Goal: Task Accomplishment & Management: Use online tool/utility

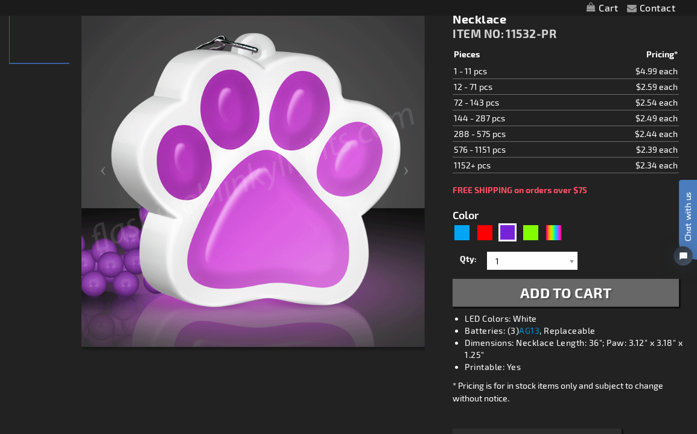
scroll to position [145, 0]
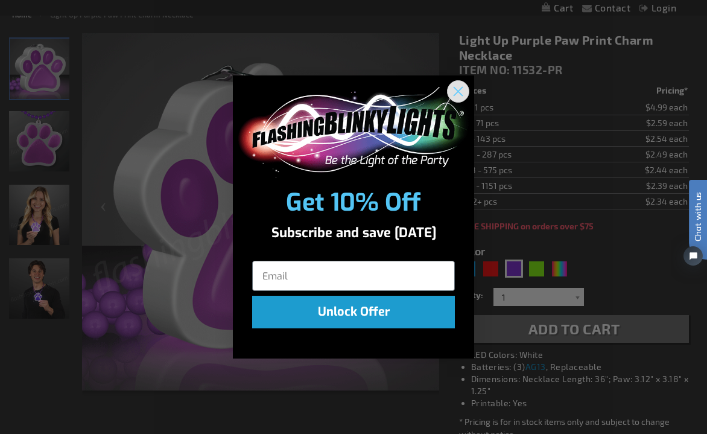
click at [460, 88] on circle "Close dialog" at bounding box center [458, 91] width 20 height 20
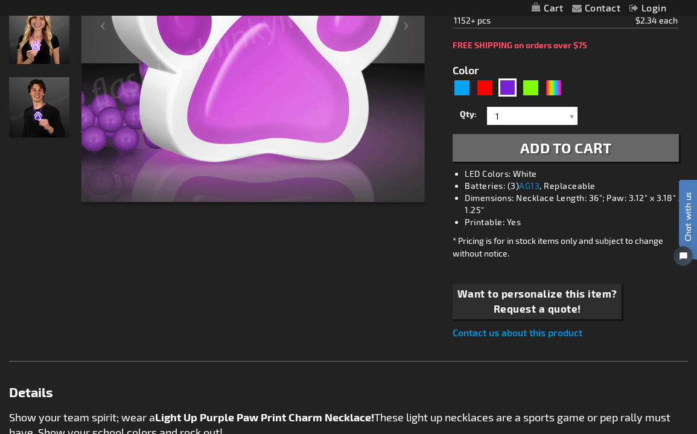
scroll to position [205, 0]
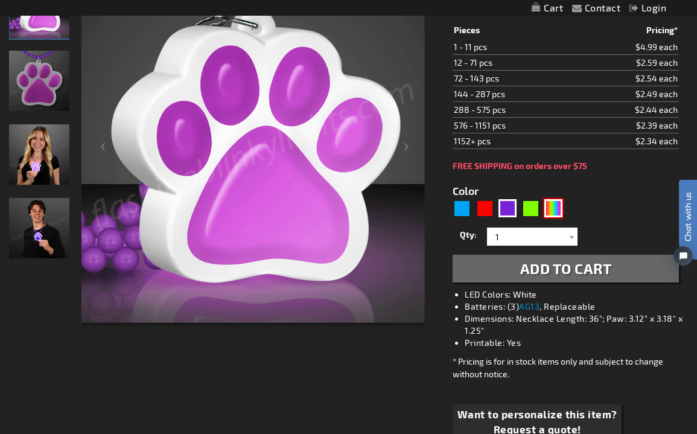
click at [553, 204] on div "MLT" at bounding box center [553, 208] width 18 height 18
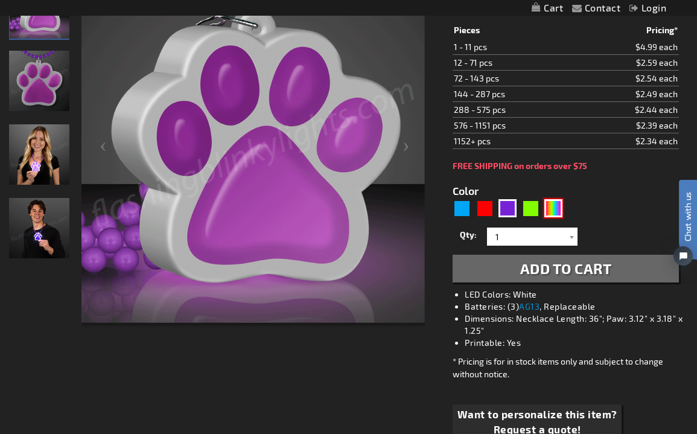
type input "5635"
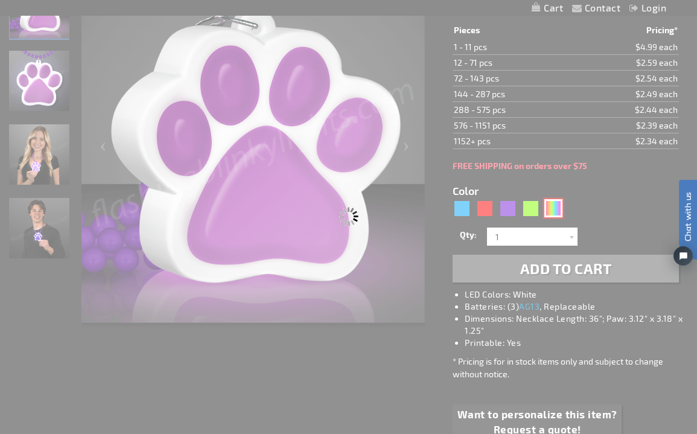
type input "11532-MLT"
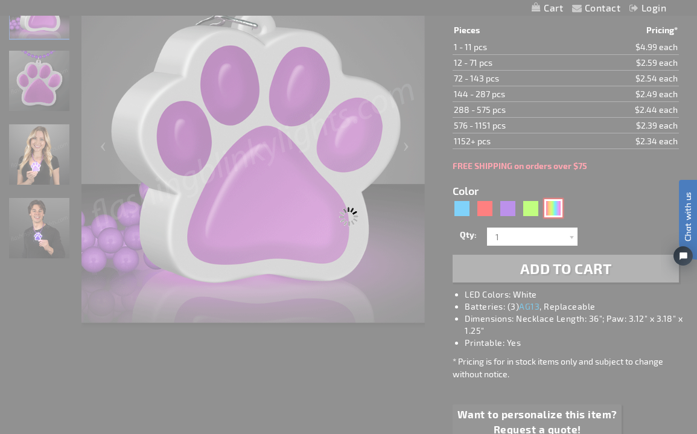
type input "Customize - Light Up Paw Print Bead Necklace - ITEM NO: 11532-MLT"
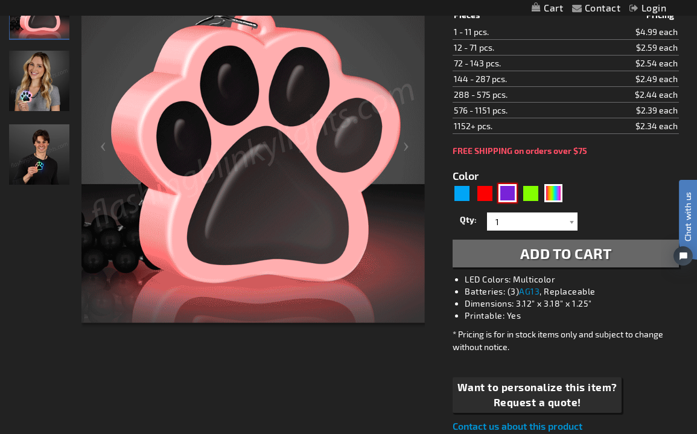
click at [510, 197] on div "Purple" at bounding box center [507, 193] width 18 height 18
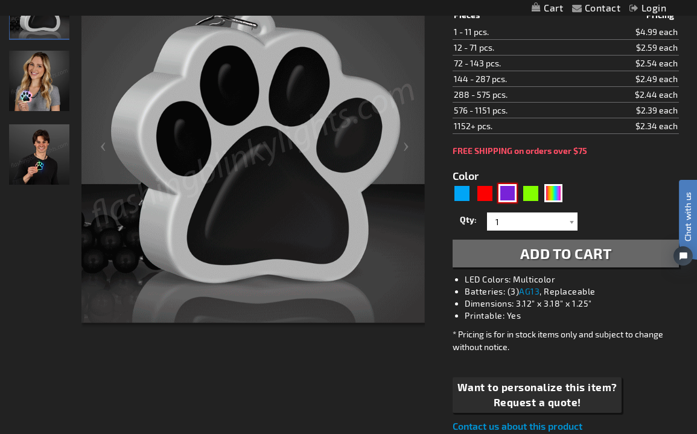
type input "5640"
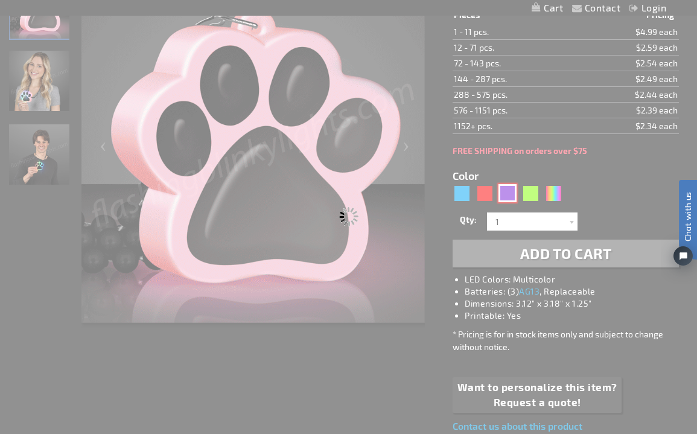
type input "11532-PR"
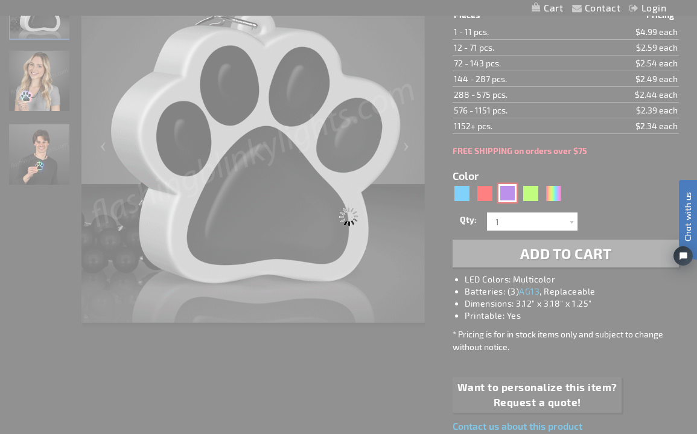
type input "Customize - Light Up Purple Paw Print Charm Necklace - ITEM NO: 11532-PR"
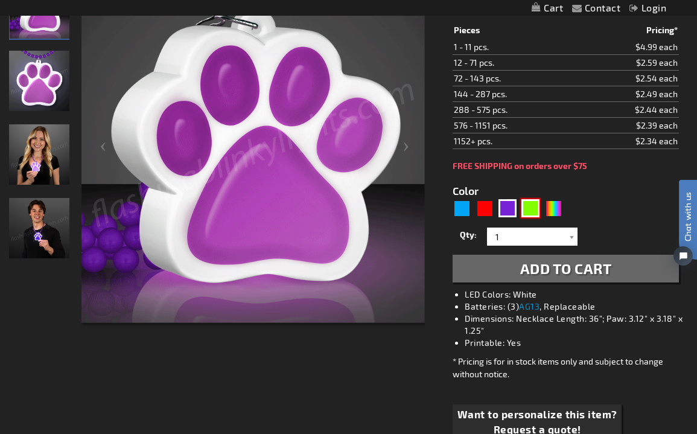
click at [535, 208] on div "Green" at bounding box center [530, 208] width 18 height 18
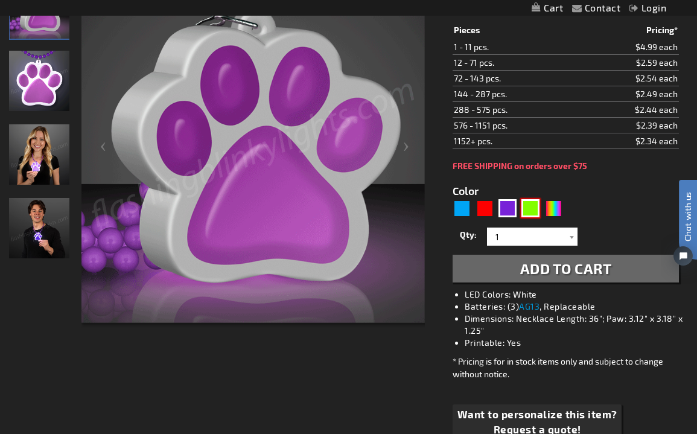
type input "5648"
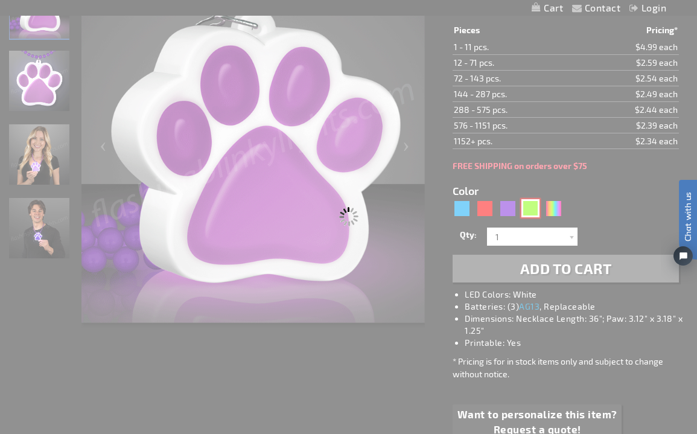
type input "11532-GN"
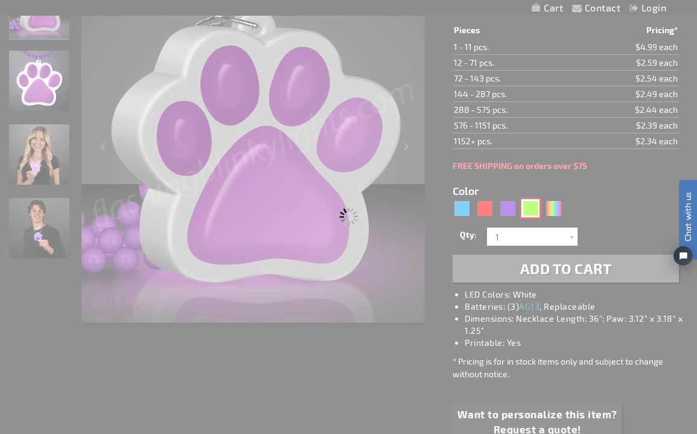
type input "Customize - Light Up Green Paw Print Charm Necklace - ITEM NO: 11532-GN"
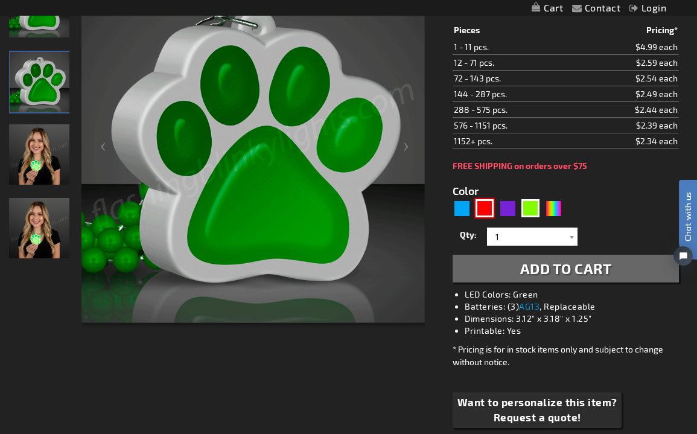
click at [485, 213] on div "Red" at bounding box center [484, 208] width 18 height 18
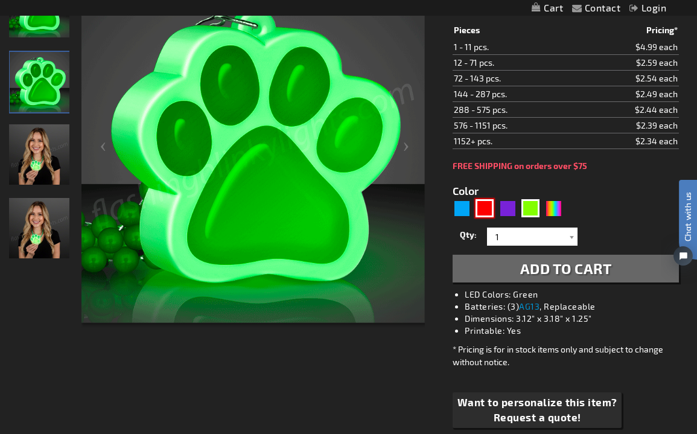
type input "5641"
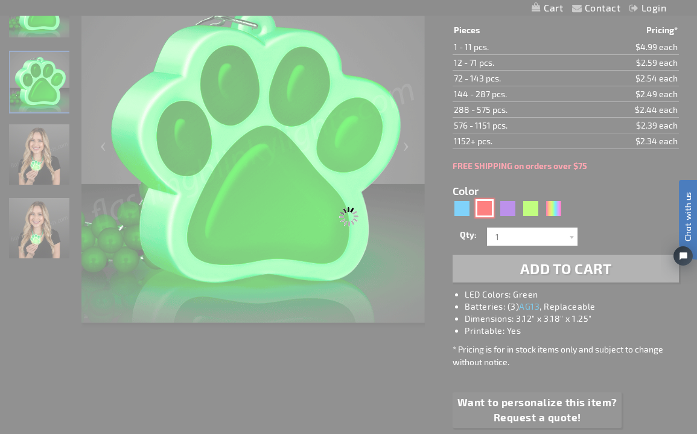
type input "11532-RD"
type input "Customize - Light Up Red Paw Print Charm Necklace - ITEM NO: 11532-RD"
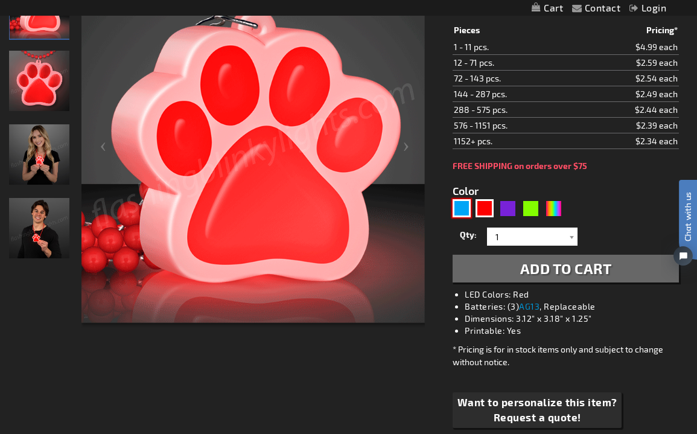
click at [468, 208] on div "Blue" at bounding box center [462, 208] width 18 height 18
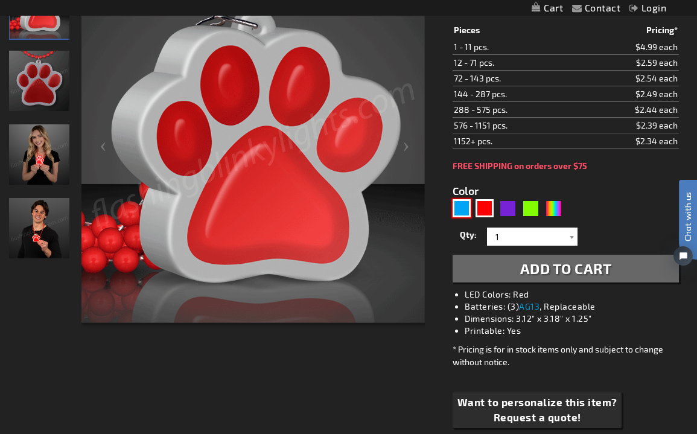
type input "5629"
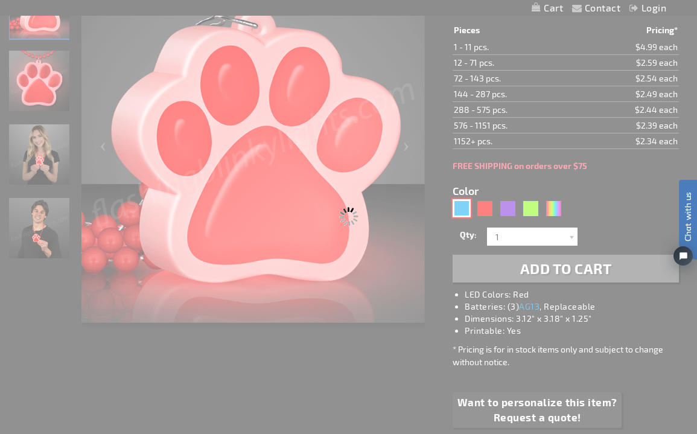
type input "11532-BL"
type input "Customize - Light Up Blue Paw Print Charm Necklace - ITEM NO: 11532-BL"
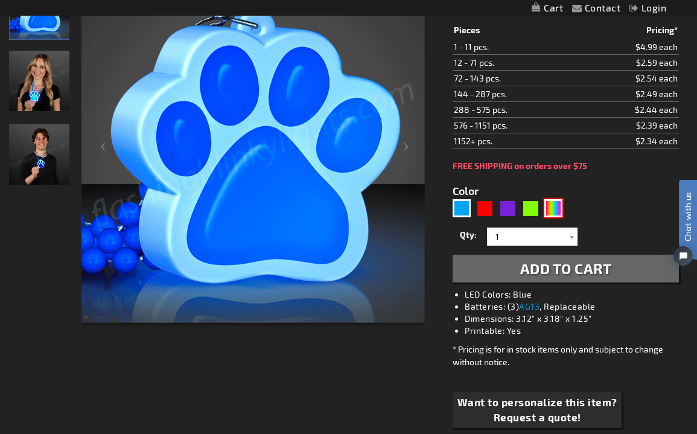
click at [550, 205] on div "MLT" at bounding box center [553, 208] width 18 height 18
type input "5635"
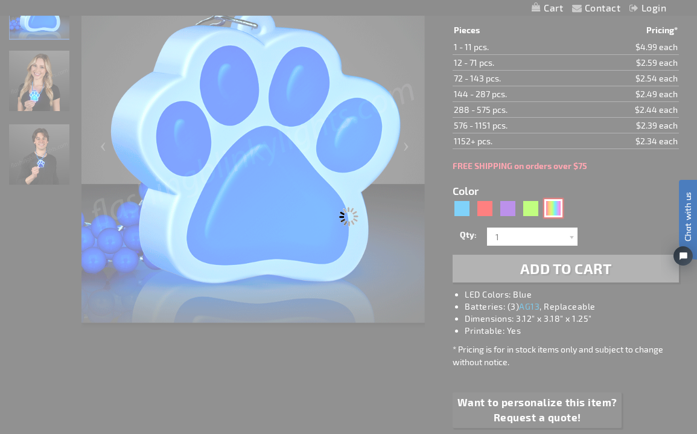
type input "11532-MLT"
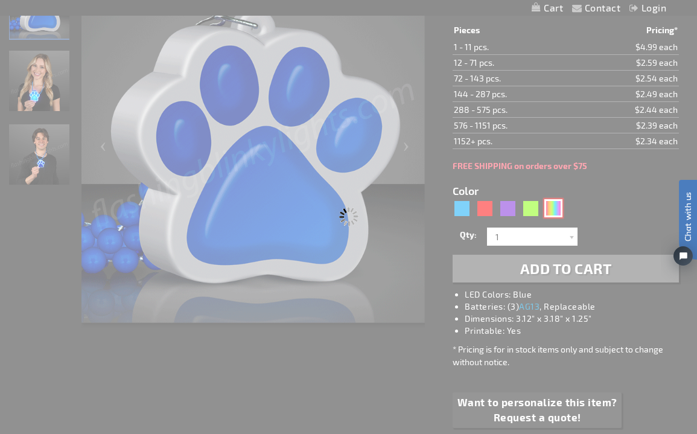
type input "Customize - Light Up Paw Print Bead Necklace - ITEM NO: 11532-MLT"
